Goal: Information Seeking & Learning: Learn about a topic

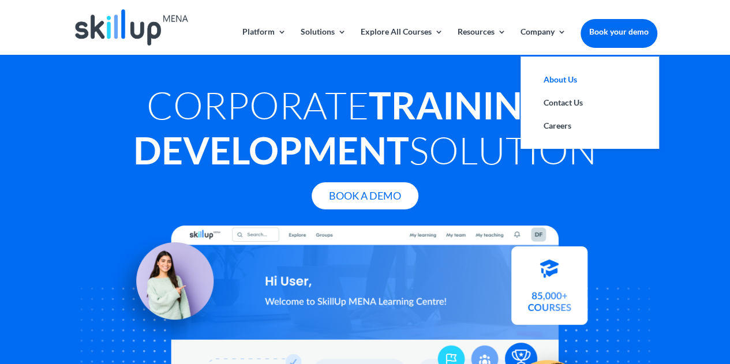
click at [558, 77] on link "About Us" at bounding box center [589, 79] width 115 height 23
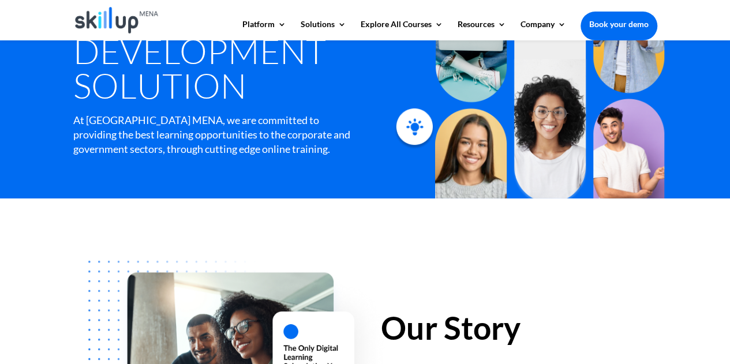
scroll to position [140, 0]
